Goal: Task Accomplishment & Management: Manage account settings

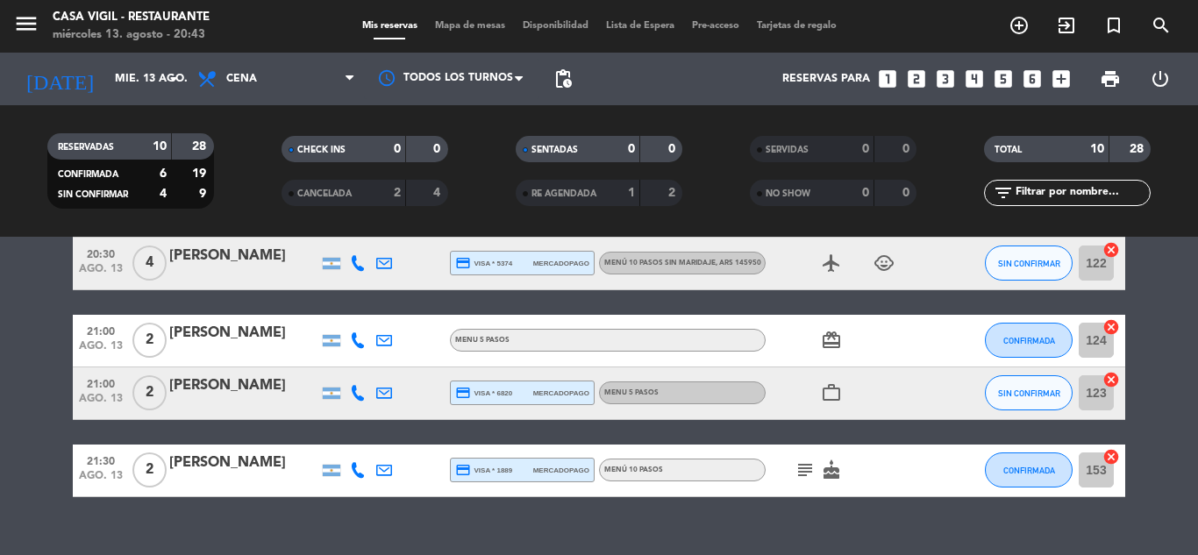
scroll to position [567, 0]
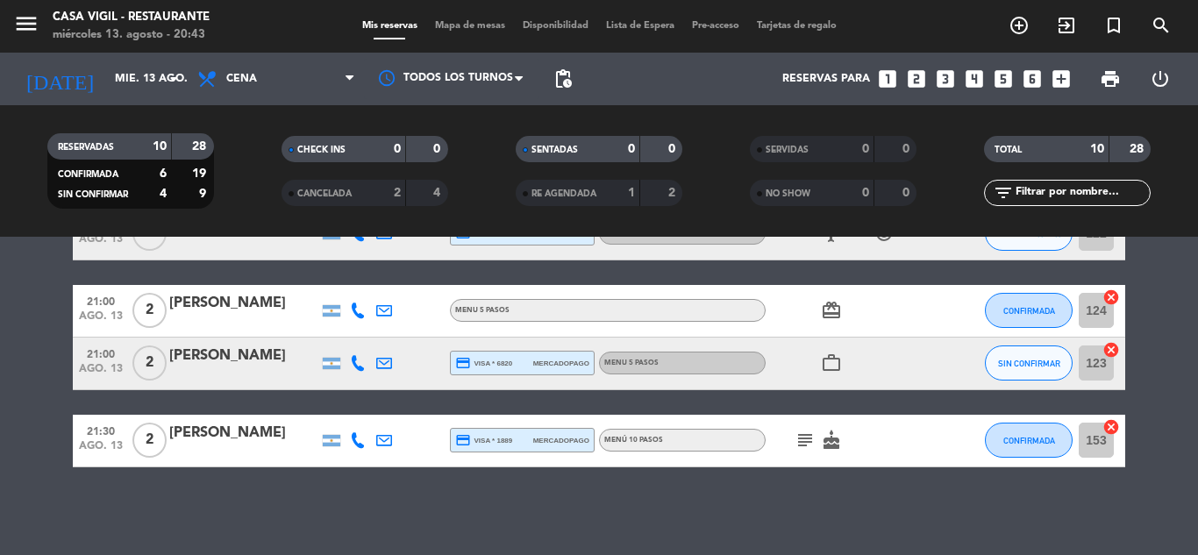
click at [168, 432] on div "2" at bounding box center [149, 441] width 40 height 52
click at [195, 432] on div "[PERSON_NAME]" at bounding box center [243, 433] width 149 height 23
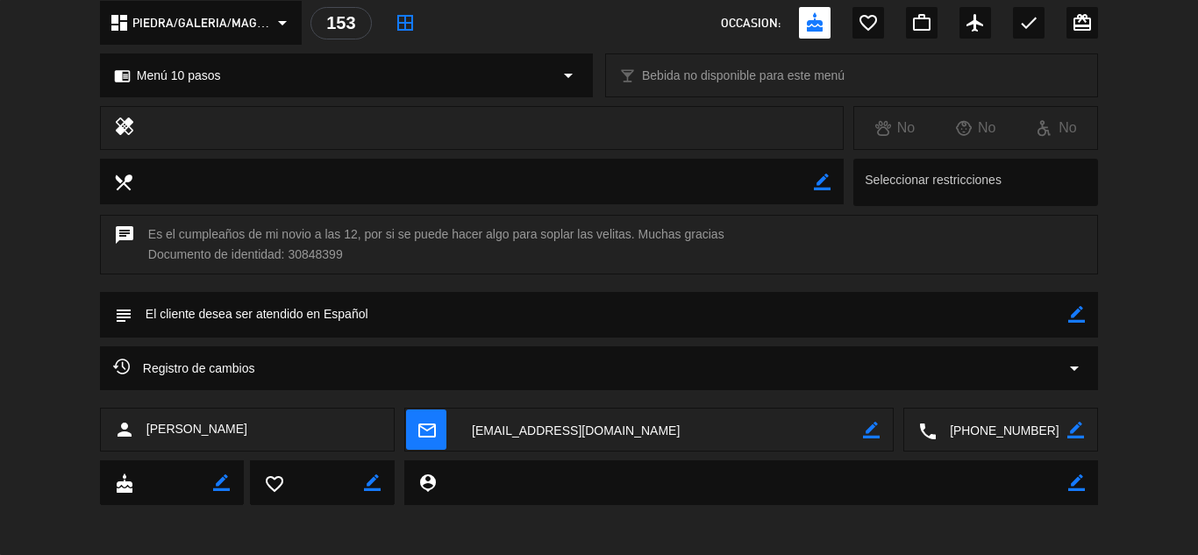
scroll to position [212, 0]
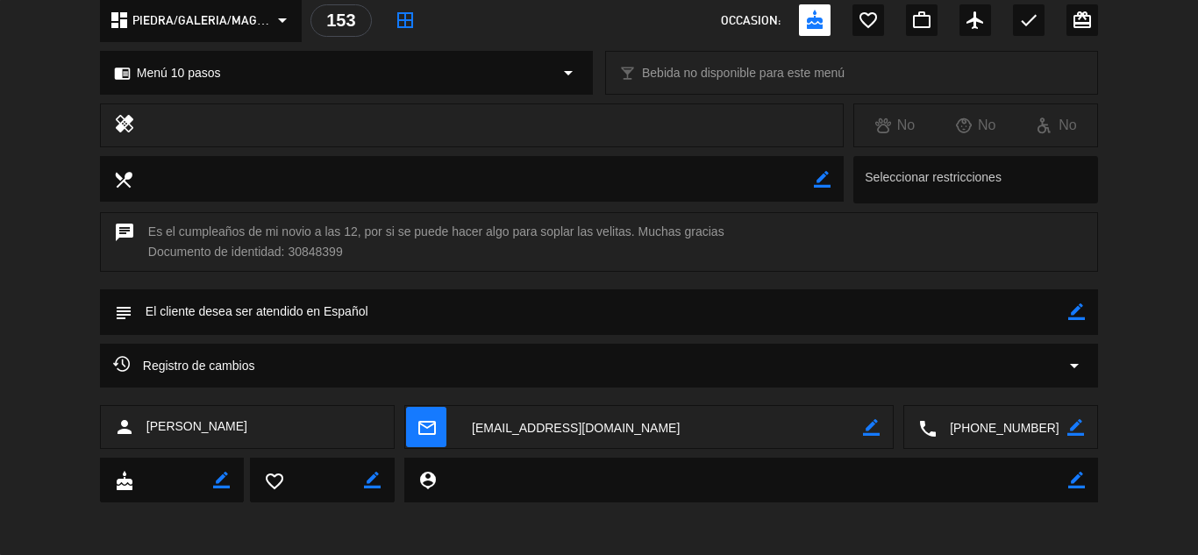
click at [1074, 310] on icon "border_color" at bounding box center [1076, 312] width 17 height 17
click at [1071, 315] on icon at bounding box center [1076, 312] width 17 height 17
click at [1061, 357] on div "Registro de cambios arrow_drop_down" at bounding box center [599, 365] width 972 height 21
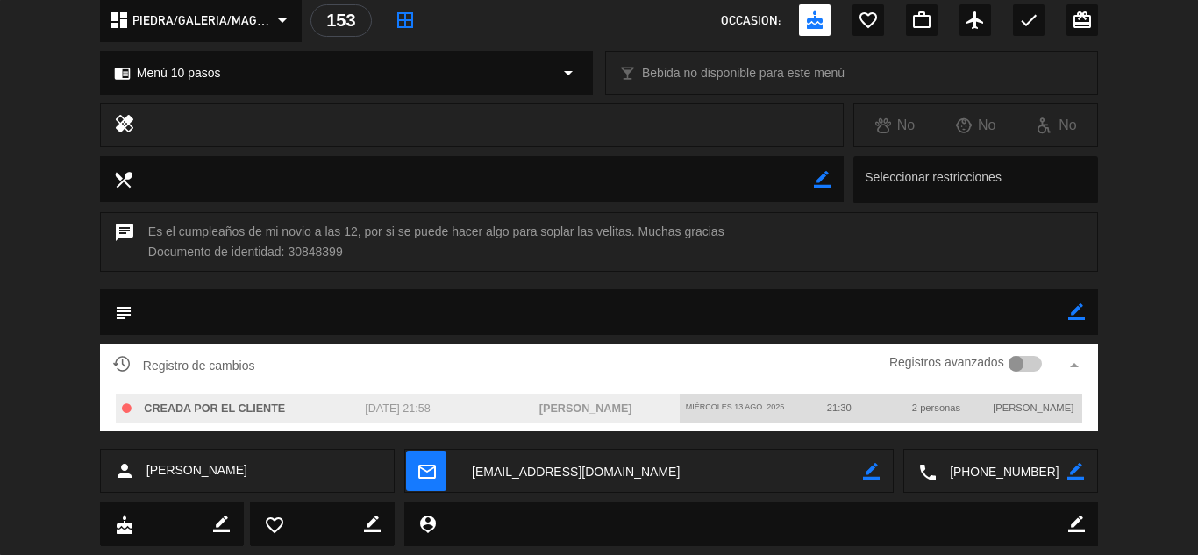
click at [1013, 375] on div "Registros avanzados" at bounding box center [966, 366] width 153 height 26
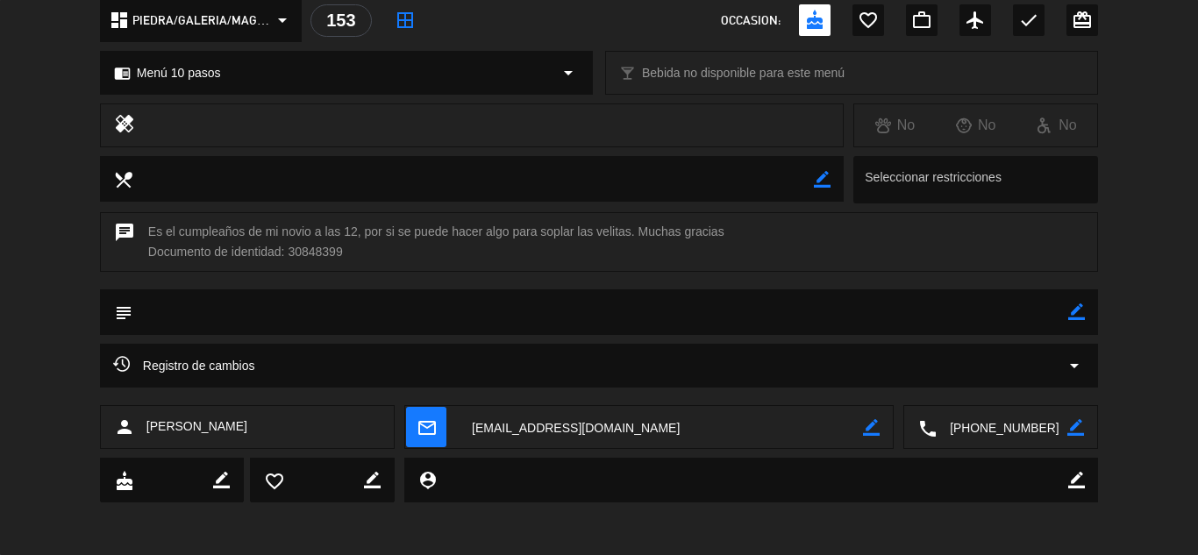
click at [1047, 368] on div "Registro de cambios arrow_drop_down" at bounding box center [599, 365] width 972 height 21
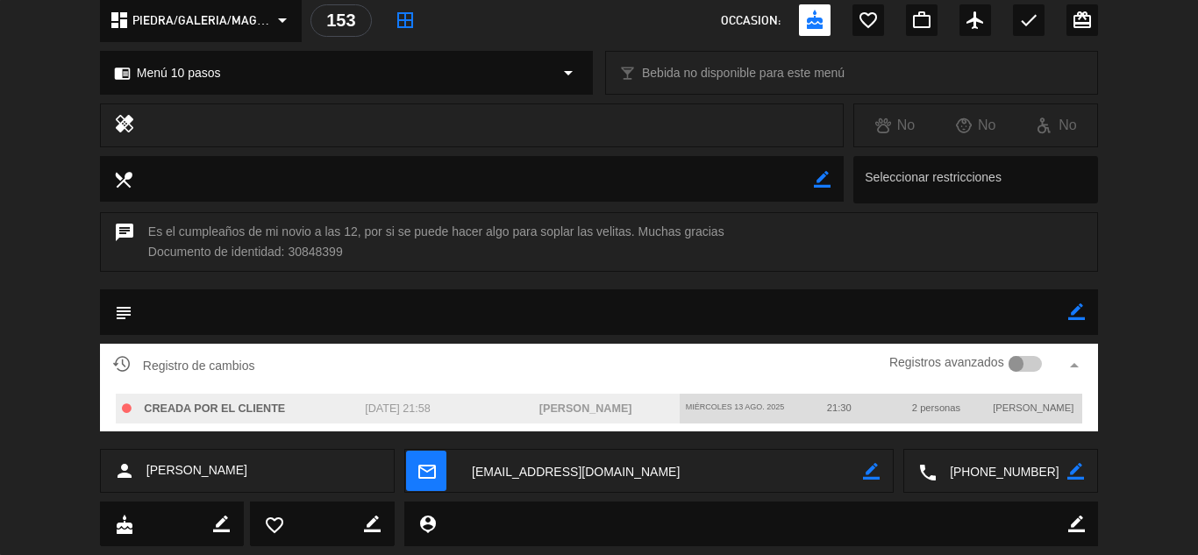
click at [1036, 366] on div at bounding box center [1026, 364] width 34 height 16
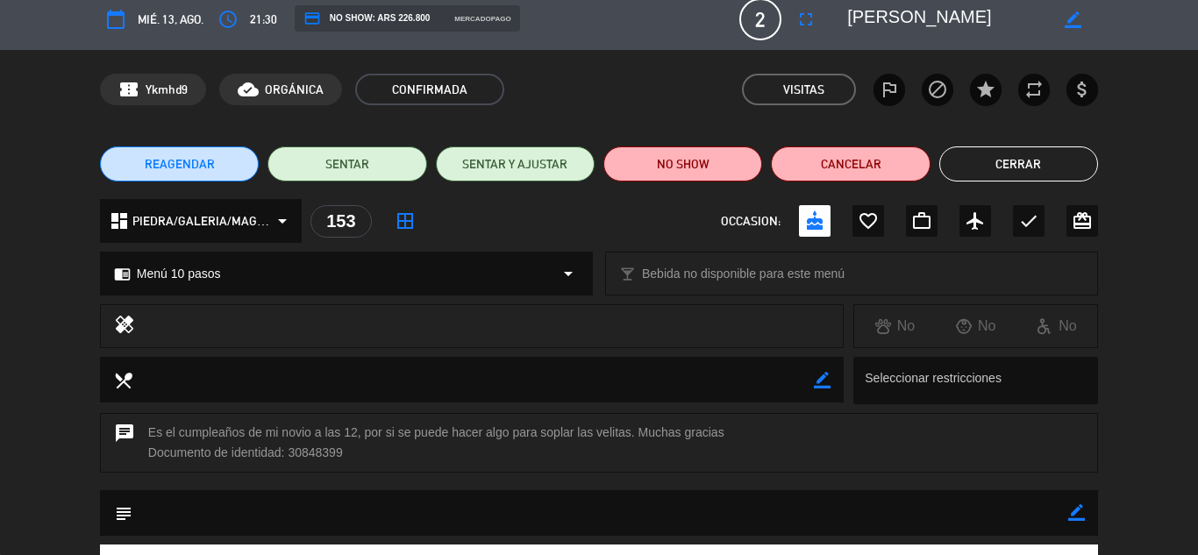
scroll to position [0, 0]
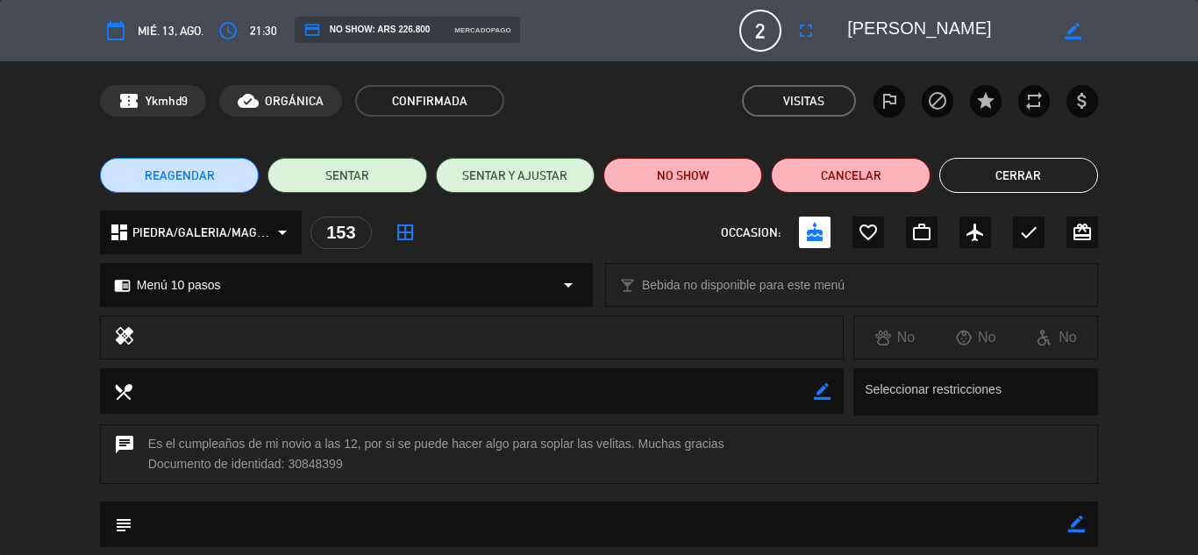
click at [997, 157] on div "REAGENDAR SENTAR SENTAR Y AJUSTAR NO SHOW Cancelar Cerrar" at bounding box center [599, 175] width 1198 height 70
click at [1003, 171] on button "Cerrar" at bounding box center [1019, 175] width 159 height 35
